Goal: Obtain resource: Obtain resource

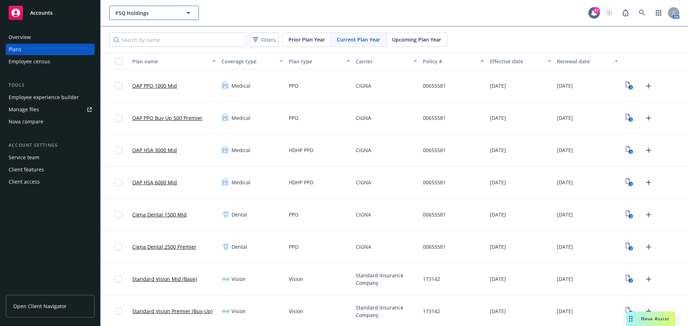
click at [157, 11] on span "PSQ Holdings" at bounding box center [146, 13] width 62 height 8
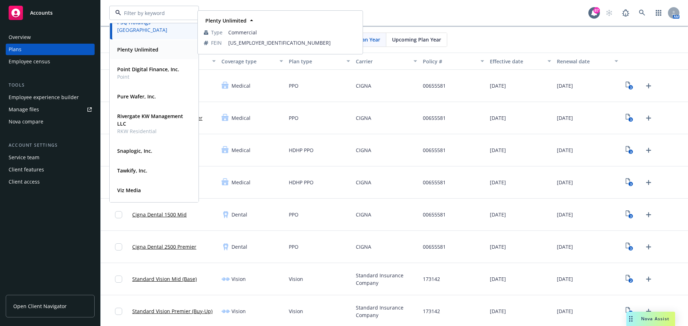
scroll to position [107, 0]
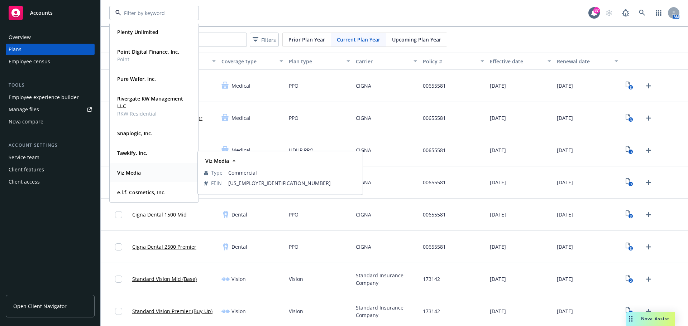
click at [127, 177] on div "Viz Media" at bounding box center [128, 173] width 28 height 10
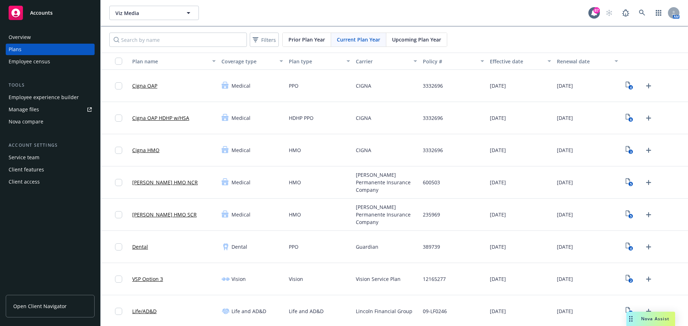
click at [46, 109] on link "Manage files" at bounding box center [50, 109] width 89 height 11
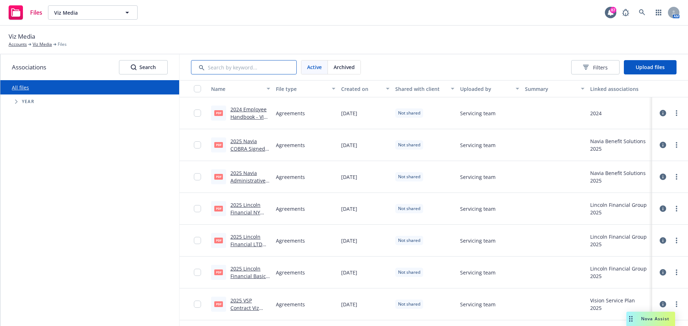
click at [233, 66] on input "Search by keyword..." at bounding box center [244, 67] width 106 height 14
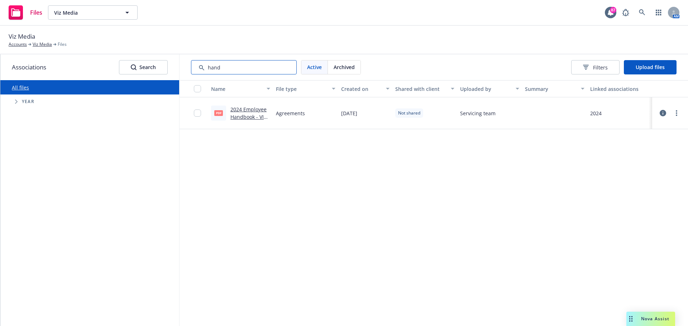
type input "hand"
